Goal: Task Accomplishment & Management: Use online tool/utility

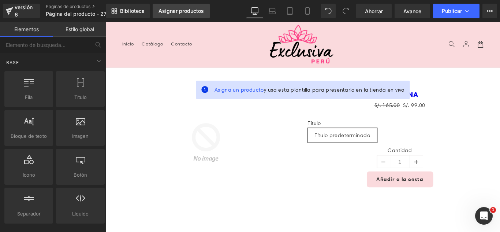
click at [198, 16] on link "Asignar productos" at bounding box center [181, 11] width 57 height 15
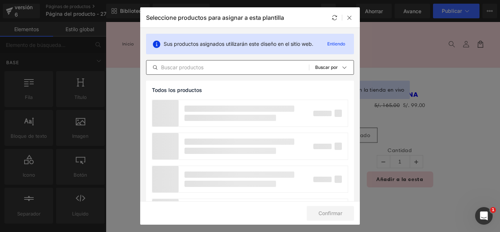
click at [221, 69] on input "text" at bounding box center [227, 67] width 163 height 9
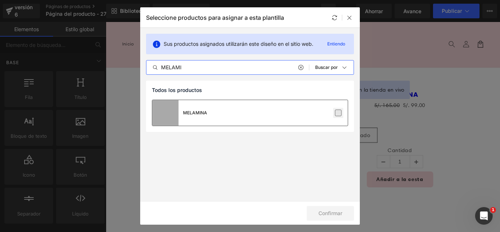
type input "MELAMI"
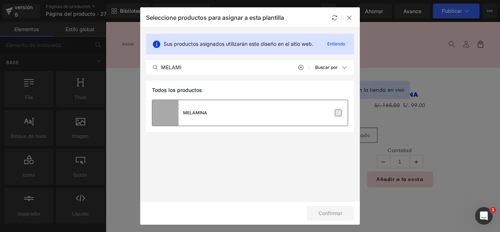
click at [337, 113] on label at bounding box center [338, 112] width 7 height 7
click at [338, 113] on input "checkbox" at bounding box center [338, 113] width 0 height 0
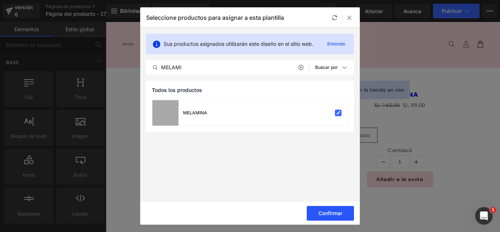
click at [336, 215] on font "Confirmar" at bounding box center [330, 213] width 24 height 6
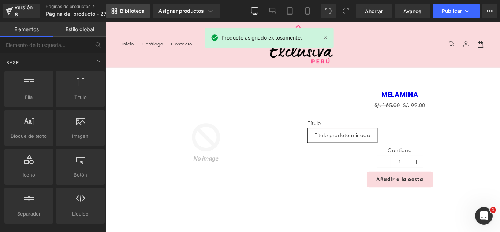
click at [131, 11] on font "Biblioteca" at bounding box center [132, 11] width 25 height 6
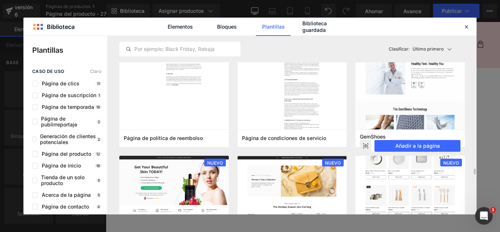
scroll to position [696, 0]
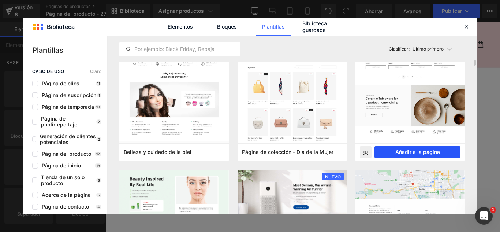
click at [431, 150] on font "Añadir a la página" at bounding box center [417, 152] width 45 height 6
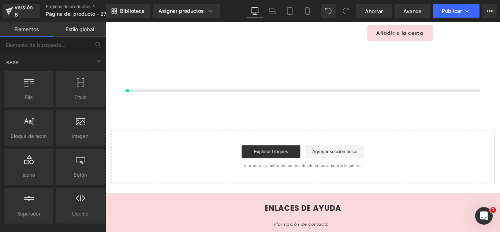
scroll to position [174, 0]
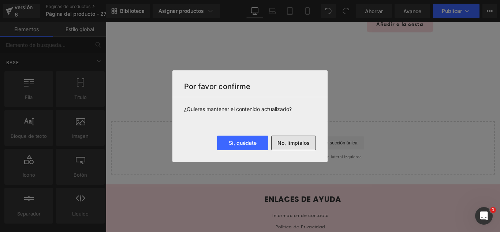
click at [308, 141] on font "No, límpialos" at bounding box center [293, 142] width 32 height 6
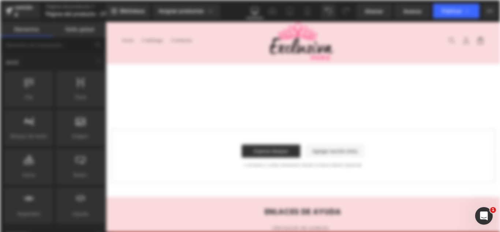
scroll to position [0, 0]
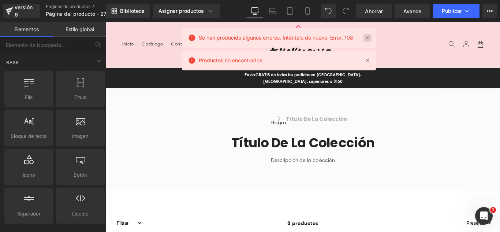
click at [367, 38] on link at bounding box center [367, 38] width 8 height 8
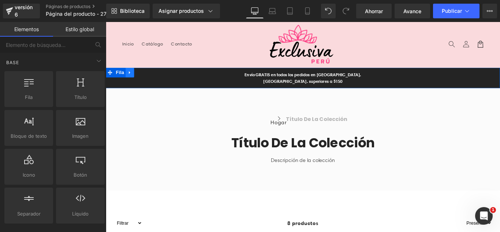
click at [131, 76] on icon at bounding box center [132, 78] width 5 height 5
click at [149, 79] on icon at bounding box center [151, 78] width 5 height 5
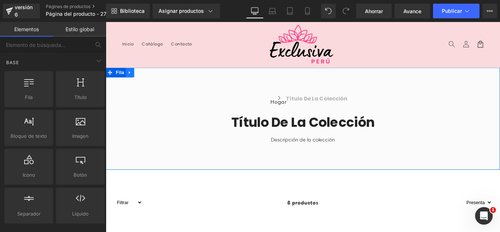
click at [130, 75] on link at bounding box center [133, 78] width 10 height 11
click at [149, 80] on icon at bounding box center [151, 78] width 5 height 5
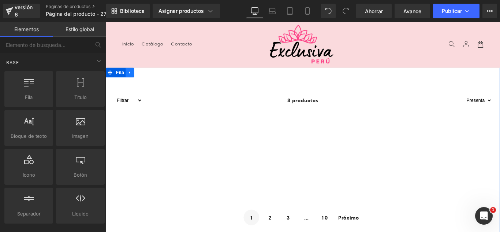
click at [130, 80] on icon at bounding box center [132, 78] width 5 height 5
click at [149, 79] on icon at bounding box center [151, 78] width 5 height 5
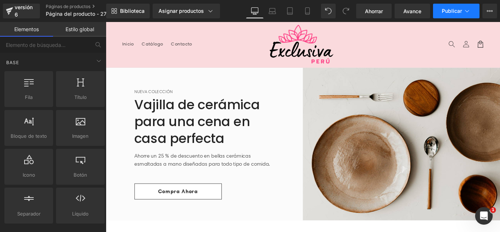
click at [453, 9] on font "Publicar" at bounding box center [452, 11] width 20 height 6
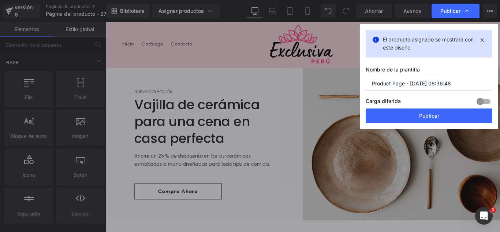
click at [444, 84] on input "Product Page - [DATE] 08:36:48" at bounding box center [429, 83] width 127 height 15
click at [445, 84] on input "Product Page - [DATE] 08:36:48" at bounding box center [429, 83] width 127 height 15
type input "COLECCION 3X2 27-08"
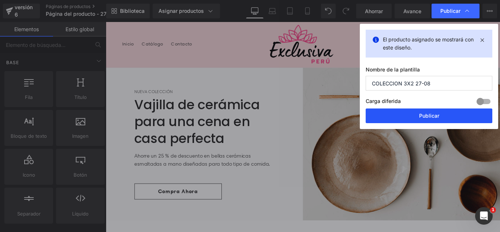
drag, startPoint x: 382, startPoint y: 104, endPoint x: 446, endPoint y: 115, distance: 64.9
click at [446, 115] on button "Publicar" at bounding box center [429, 115] width 127 height 15
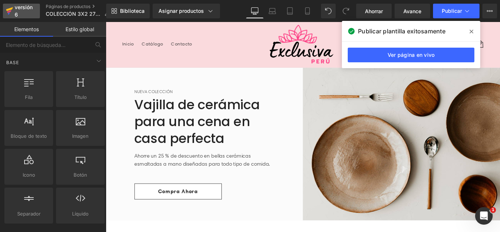
click at [31, 10] on font "versión 6" at bounding box center [24, 11] width 18 height 14
